Goal: Transaction & Acquisition: Purchase product/service

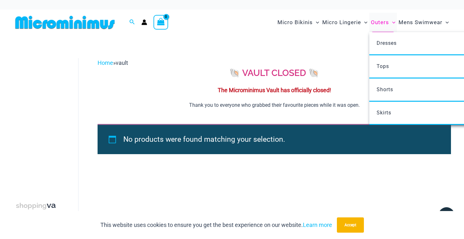
click at [381, 23] on span "Outers" at bounding box center [380, 22] width 18 height 16
click at [401, 47] on link "Dresses" at bounding box center [463, 43] width 189 height 23
click at [399, 43] on link "Dresses" at bounding box center [463, 43] width 189 height 23
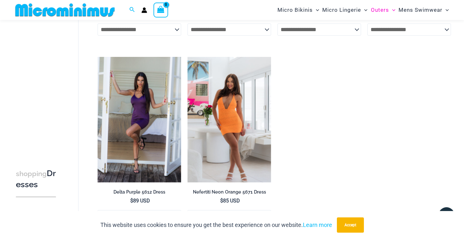
scroll to position [386, 0]
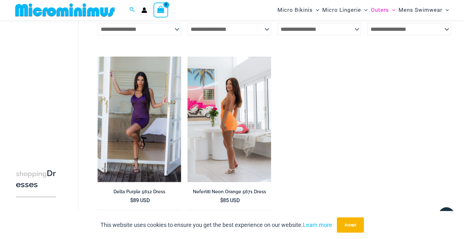
click at [233, 121] on img at bounding box center [229, 119] width 84 height 125
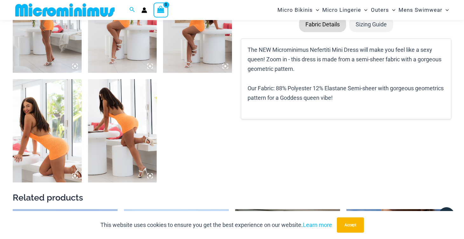
scroll to position [423, 0]
click at [123, 124] on img at bounding box center [122, 130] width 69 height 103
